Goal: Task Accomplishment & Management: Manage account settings

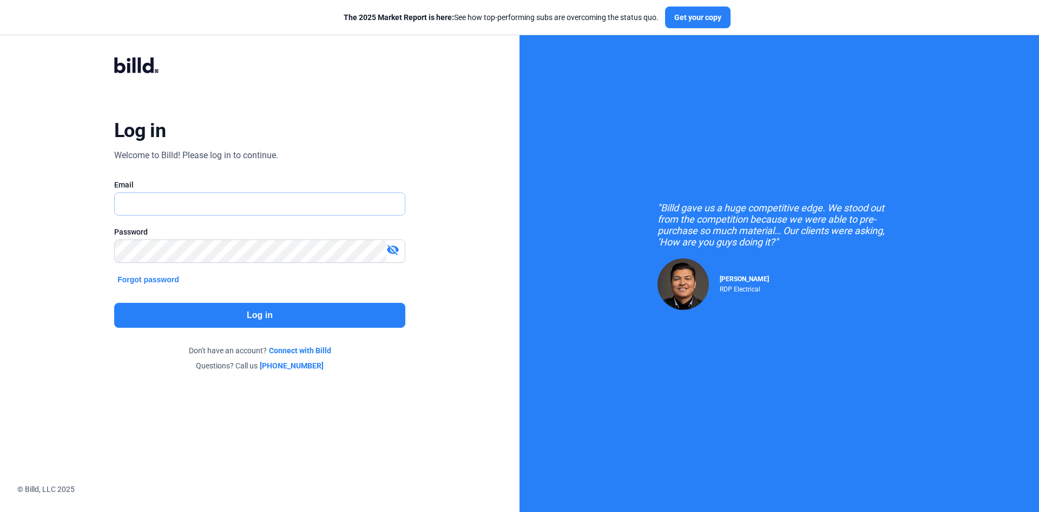
type input "[EMAIL_ADDRESS][DOMAIN_NAME]"
click at [287, 311] on button "Log in" at bounding box center [259, 315] width 291 height 25
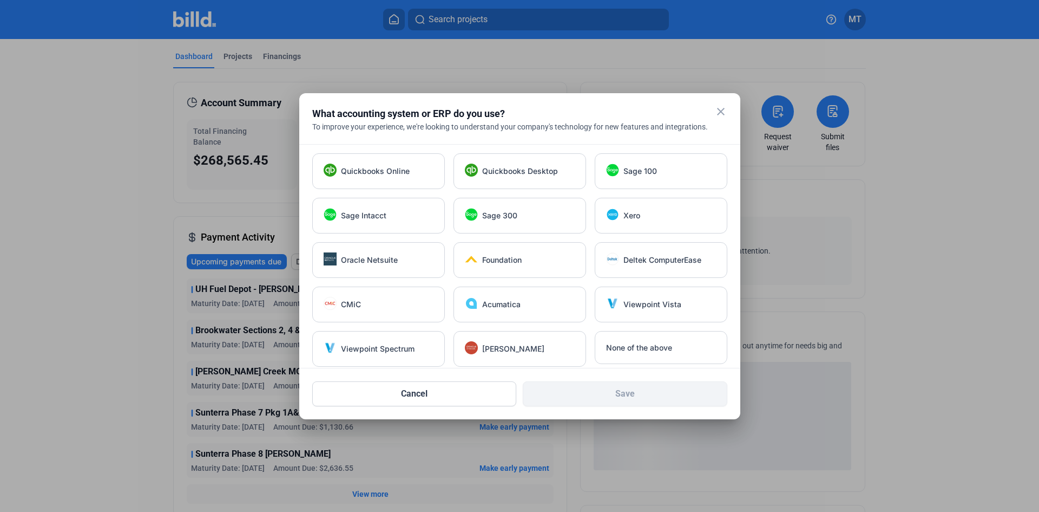
click at [716, 112] on mat-icon "close" at bounding box center [721, 111] width 13 height 13
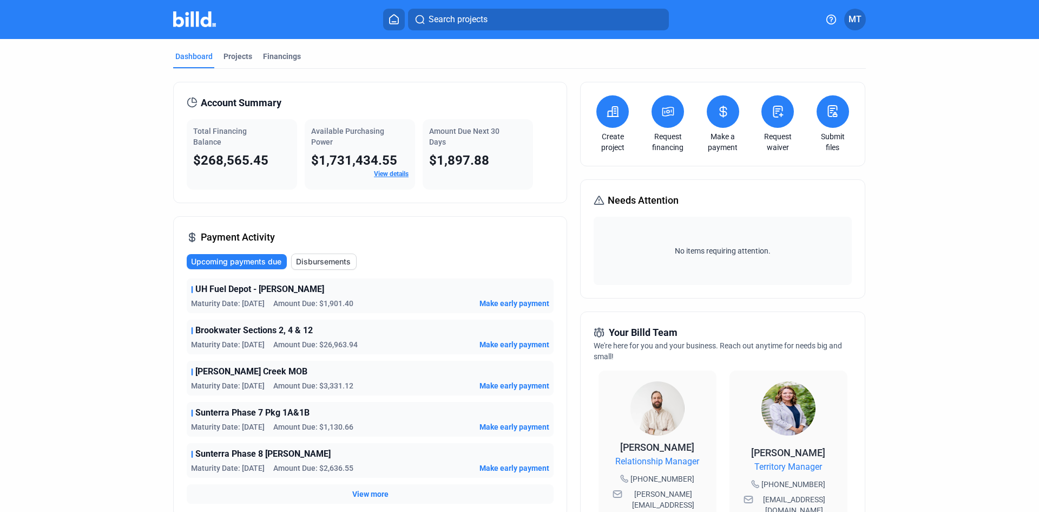
click at [719, 109] on icon at bounding box center [724, 111] width 14 height 13
